Goal: Task Accomplishment & Management: Manage account settings

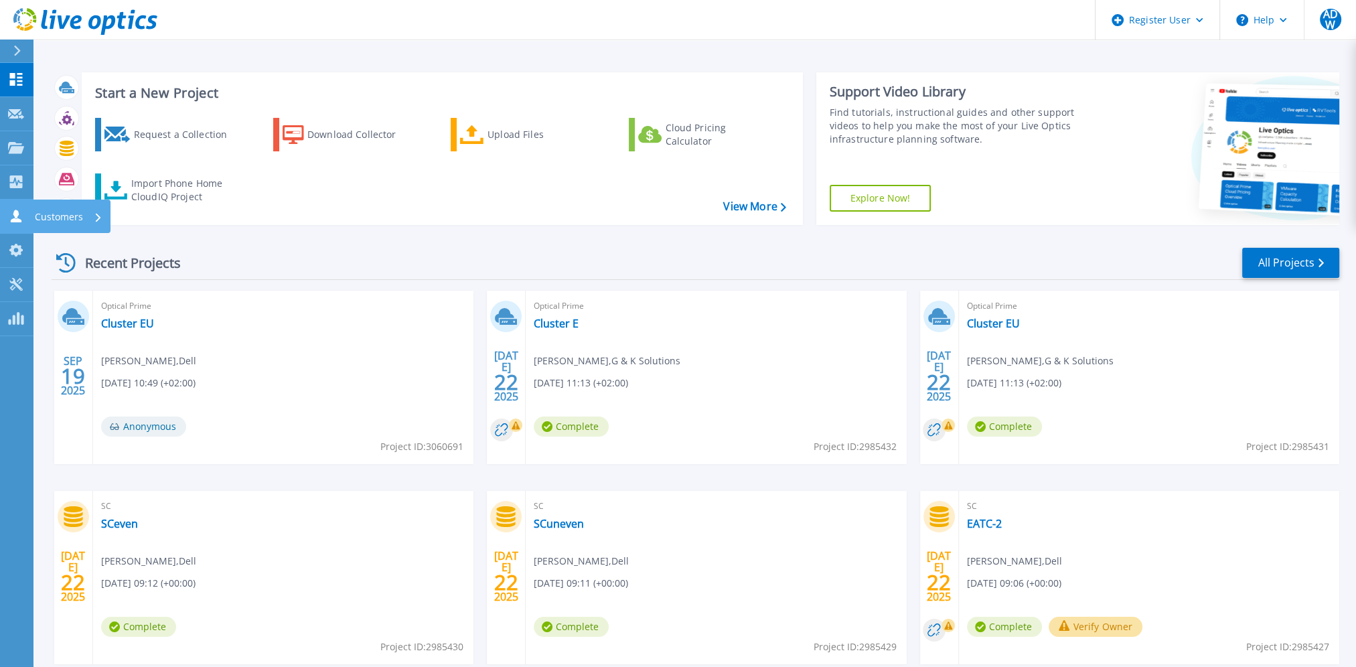
click at [79, 209] on p "Customers" at bounding box center [59, 217] width 48 height 35
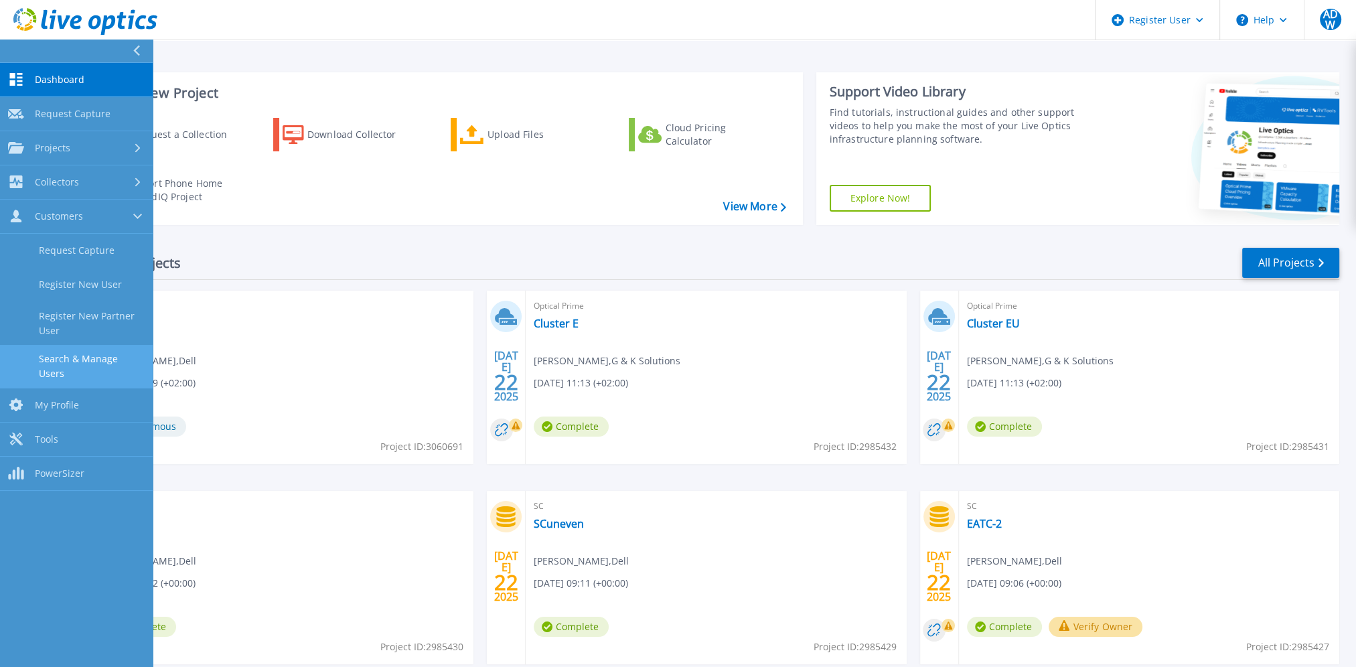
click at [83, 360] on link "Search & Manage Users" at bounding box center [76, 366] width 153 height 43
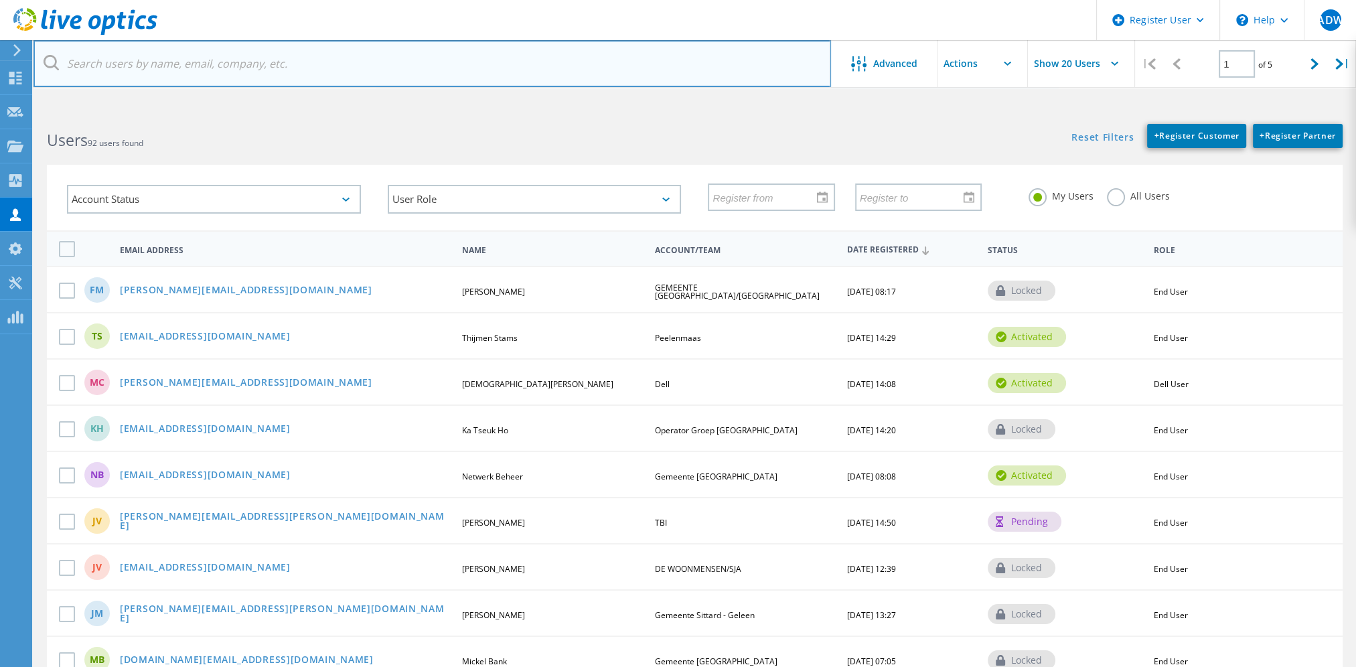
click at [166, 64] on input "text" at bounding box center [432, 63] width 798 height 47
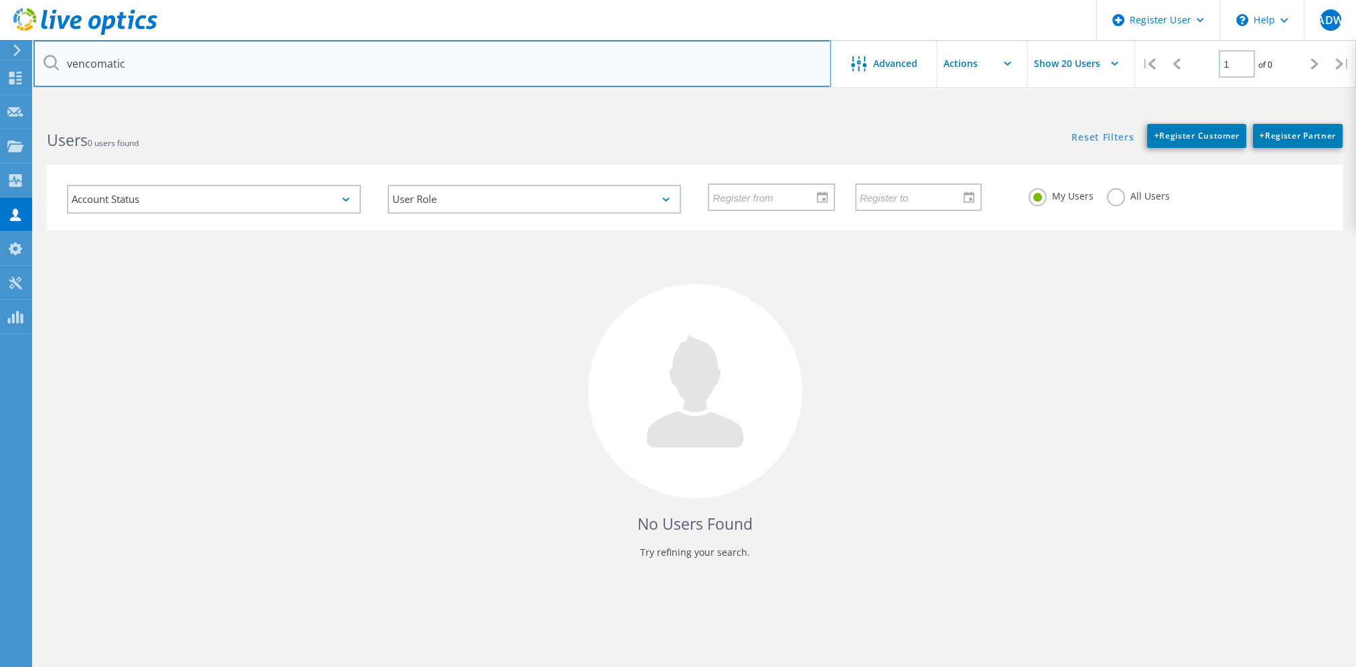
type input "vencomatic"
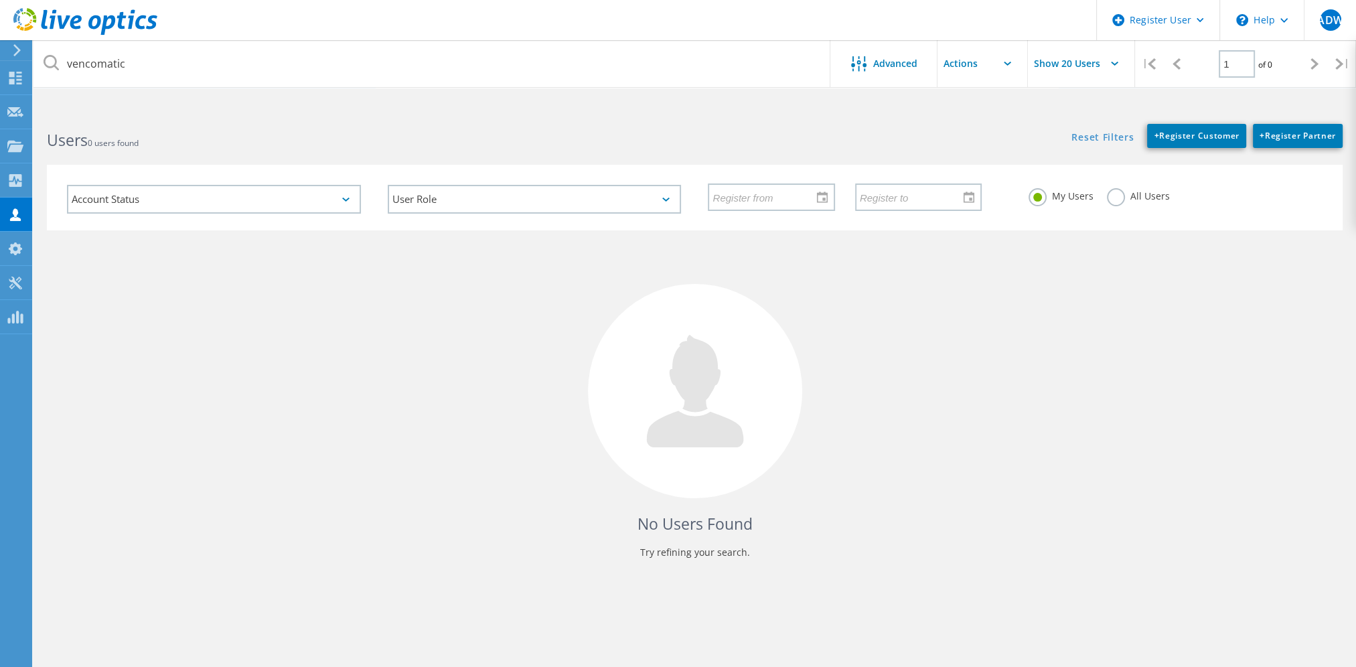
click at [1124, 195] on label "All Users" at bounding box center [1138, 194] width 63 height 13
click at [0, 0] on input "All Users" at bounding box center [0, 0] width 0 height 0
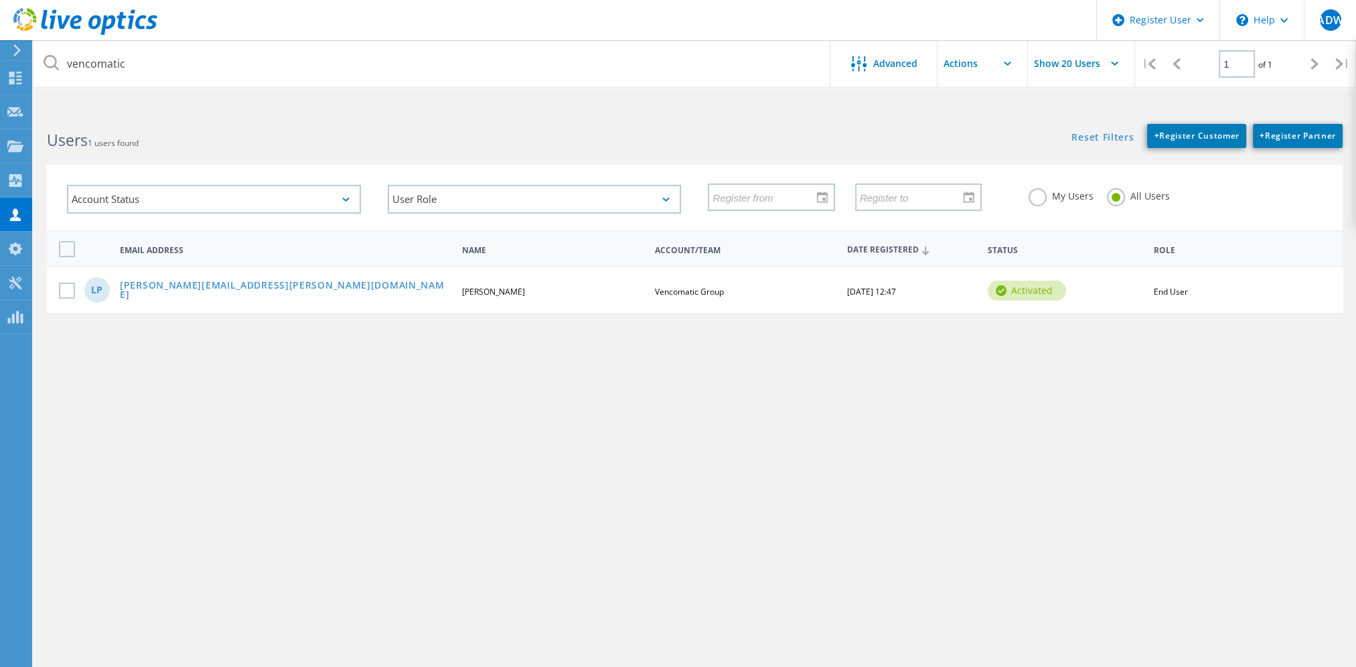
click at [196, 296] on div "LP leon.poortvliet@vencomaticgroup.com Leon Poortvliet Vencomatic Group 10/03/2…" at bounding box center [695, 289] width 1296 height 46
click at [198, 289] on link "leon.poortvliet@vencomaticgroup.com" at bounding box center [285, 291] width 331 height 21
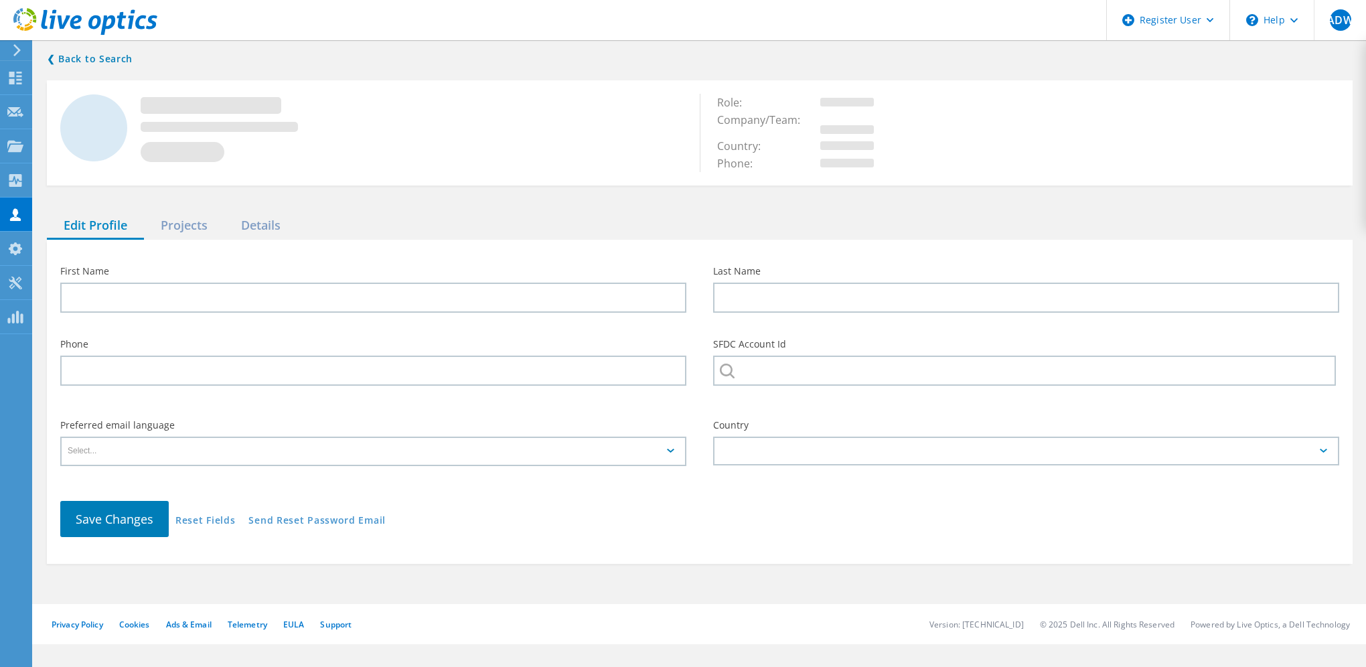
type input "Leon"
type input "Poortvliet"
type input "Vencomatic Group"
type input "English"
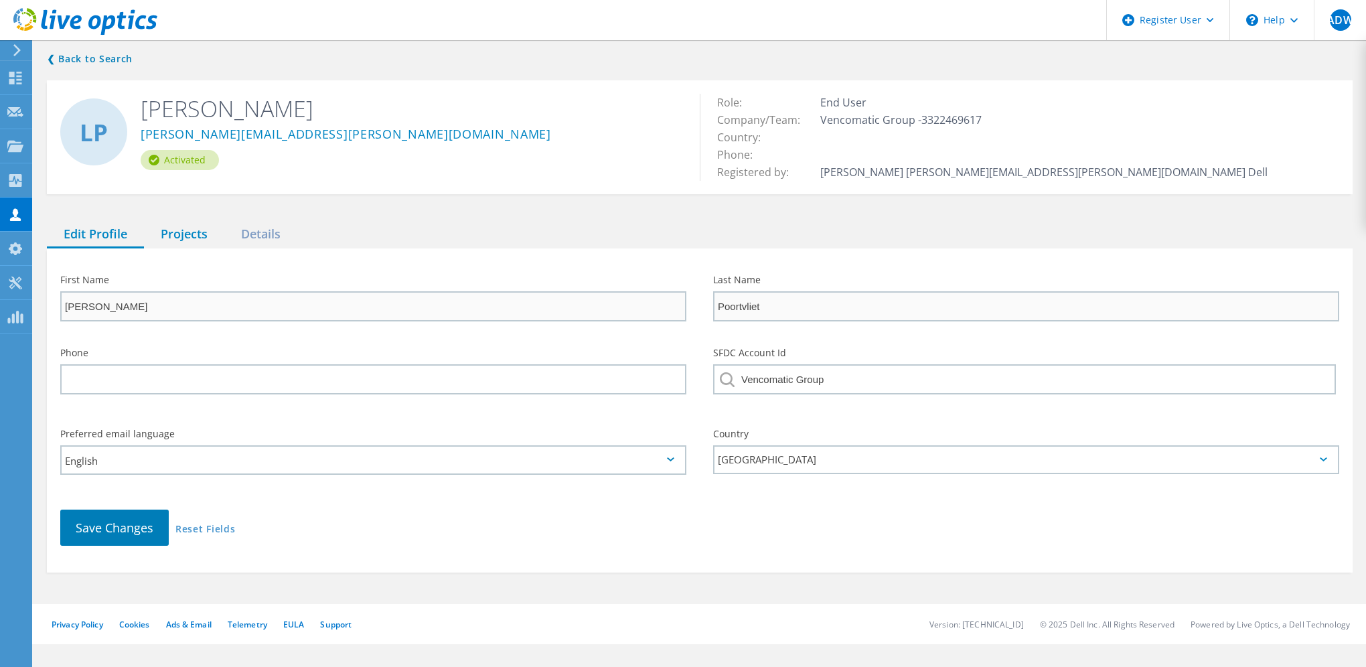
click at [182, 236] on div "Projects" at bounding box center [184, 234] width 80 height 27
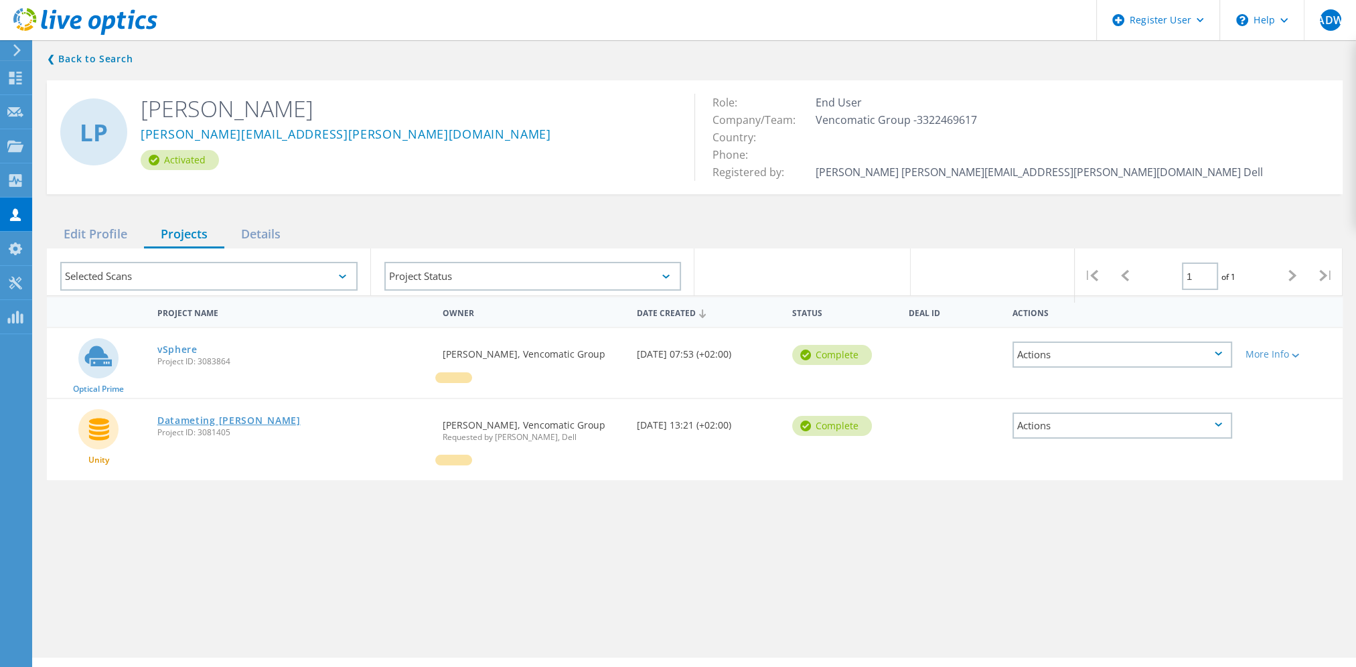
click at [222, 417] on link "Datameting Maurice" at bounding box center [228, 420] width 143 height 9
